Goal: Complete Application Form: Complete application form

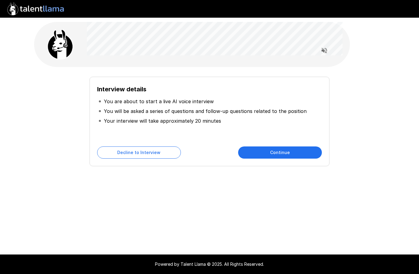
click at [292, 150] on button "Continue" at bounding box center [280, 153] width 84 height 12
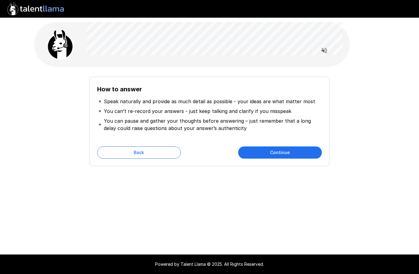
click at [291, 153] on button "Continue" at bounding box center [280, 153] width 84 height 12
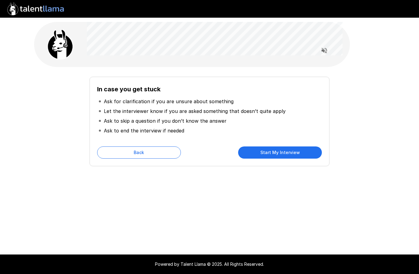
click at [291, 152] on button "Start My Interview" at bounding box center [280, 153] width 84 height 12
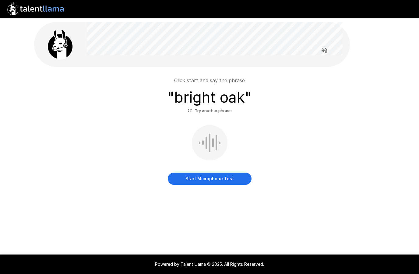
click at [221, 176] on button "Start Microphone Test" at bounding box center [210, 179] width 84 height 12
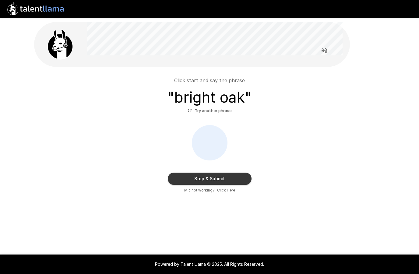
click at [225, 174] on button "Stop & Submit" at bounding box center [210, 179] width 84 height 12
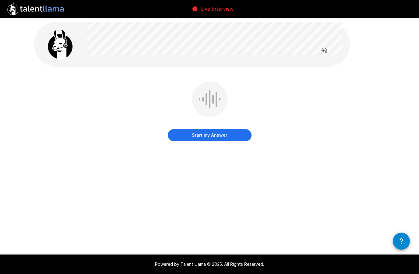
click at [221, 135] on button "Start my Answer" at bounding box center [210, 135] width 84 height 12
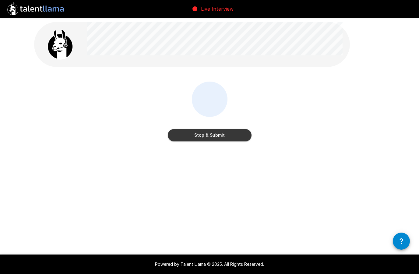
click at [219, 135] on button "Stop & Submit" at bounding box center [210, 135] width 84 height 12
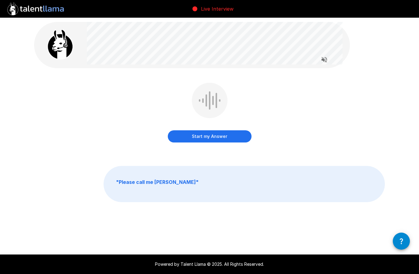
click at [218, 135] on button "Start my Answer" at bounding box center [210, 136] width 84 height 12
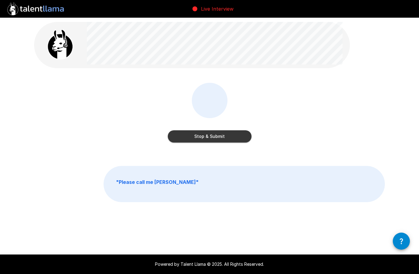
click at [229, 136] on button "Stop & Submit" at bounding box center [210, 136] width 84 height 12
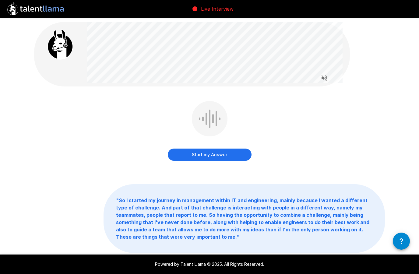
click at [218, 153] on button "Start my Answer" at bounding box center [210, 155] width 84 height 12
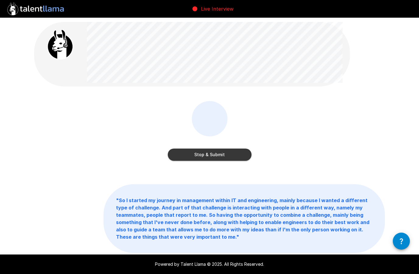
click at [231, 155] on button "Stop & Submit" at bounding box center [210, 155] width 84 height 12
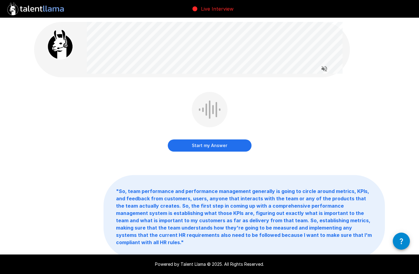
click at [219, 144] on button "Start my Answer" at bounding box center [210, 146] width 84 height 12
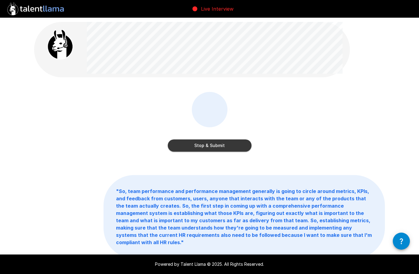
click at [227, 144] on button "Stop & Submit" at bounding box center [210, 146] width 84 height 12
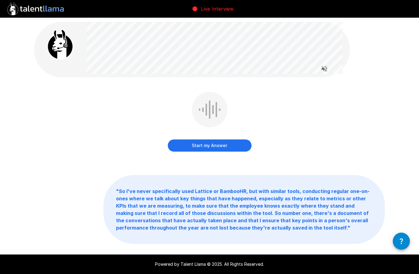
click at [219, 145] on button "Start my Answer" at bounding box center [210, 146] width 84 height 12
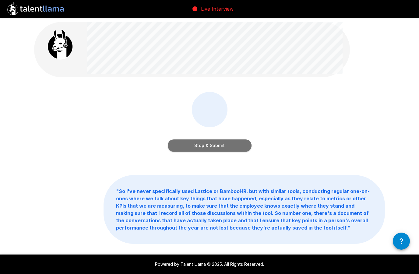
click at [235, 143] on button "Stop & Submit" at bounding box center [210, 146] width 84 height 12
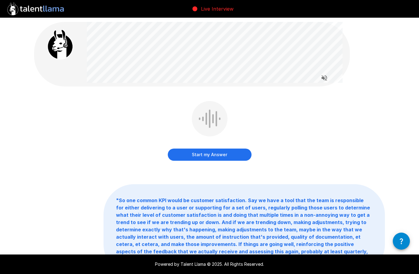
click at [205, 154] on button "Start my Answer" at bounding box center [210, 155] width 84 height 12
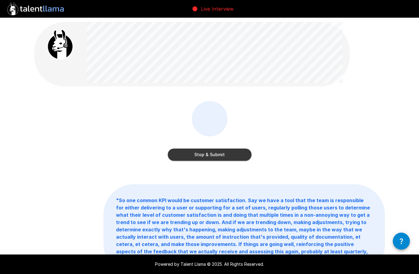
click at [239, 156] on button "Stop & Submit" at bounding box center [210, 155] width 84 height 12
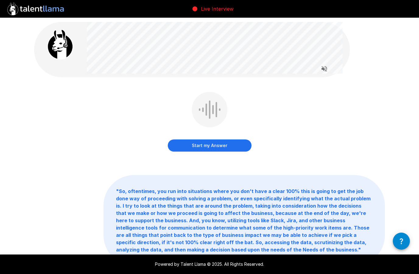
click at [212, 144] on button "Start my Answer" at bounding box center [210, 146] width 84 height 12
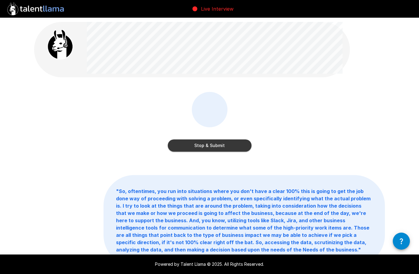
click at [226, 144] on button "Stop & Submit" at bounding box center [210, 146] width 84 height 12
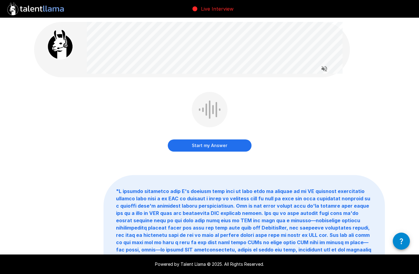
click at [215, 148] on button "Start my Answer" at bounding box center [210, 146] width 84 height 12
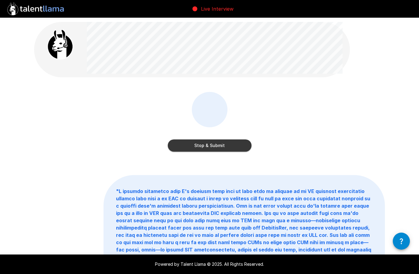
click at [227, 144] on button "Stop & Submit" at bounding box center [210, 146] width 84 height 12
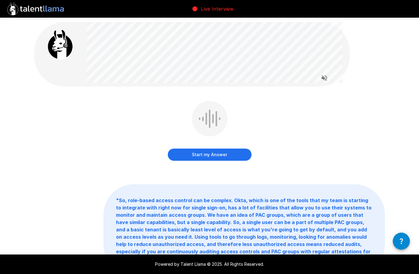
click at [220, 153] on button "Start my Answer" at bounding box center [210, 155] width 84 height 12
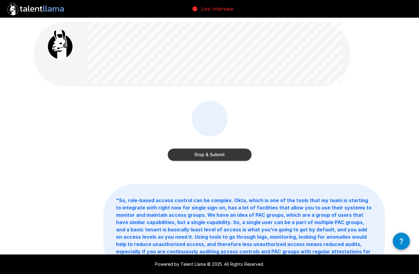
click at [215, 151] on button "Stop & Submit" at bounding box center [210, 155] width 84 height 12
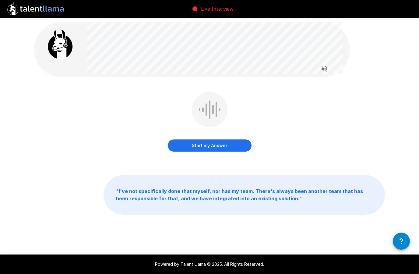
click at [216, 148] on button "Start my Answer" at bounding box center [210, 146] width 84 height 12
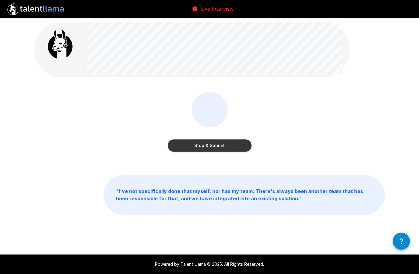
click at [231, 144] on button "Stop & Submit" at bounding box center [210, 146] width 84 height 12
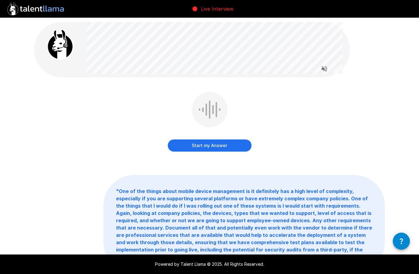
click at [217, 150] on button "Start my Answer" at bounding box center [210, 146] width 84 height 12
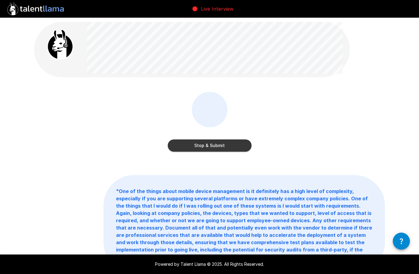
click at [220, 145] on button "Stop & Submit" at bounding box center [210, 146] width 84 height 12
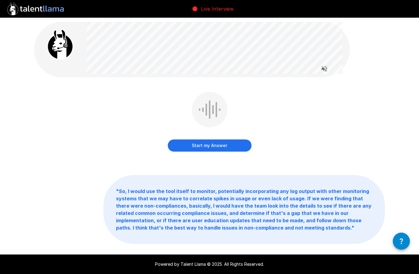
click at [215, 145] on button "Start my Answer" at bounding box center [210, 146] width 84 height 12
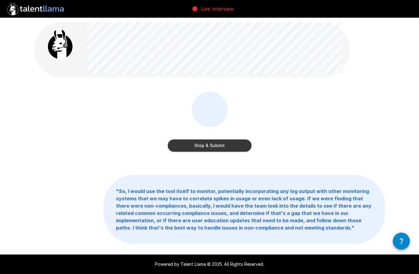
click at [212, 147] on button "Stop & Submit" at bounding box center [210, 146] width 84 height 12
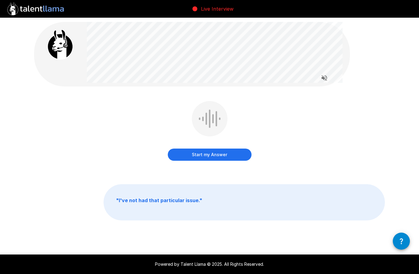
click at [217, 156] on button "Start my Answer" at bounding box center [210, 155] width 84 height 12
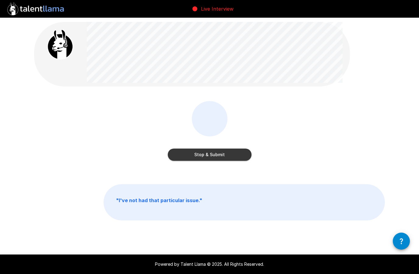
click at [234, 153] on button "Stop & Submit" at bounding box center [210, 155] width 84 height 12
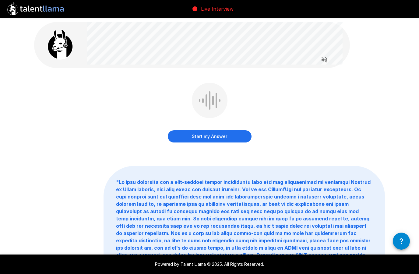
click at [216, 136] on button "Start my Answer" at bounding box center [210, 136] width 84 height 12
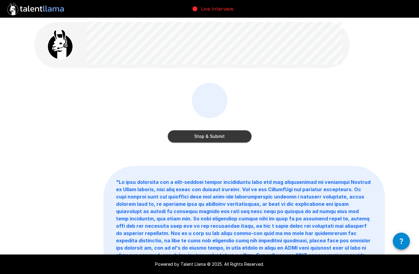
click at [224, 137] on button "Stop & Submit" at bounding box center [210, 136] width 84 height 12
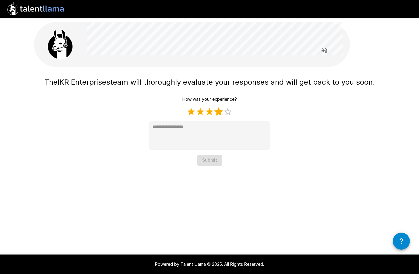
click at [219, 113] on label "4 Stars" at bounding box center [218, 111] width 9 height 9
type textarea "*"
click at [215, 161] on button "Submit" at bounding box center [209, 160] width 25 height 11
